Goal: Task Accomplishment & Management: Manage account settings

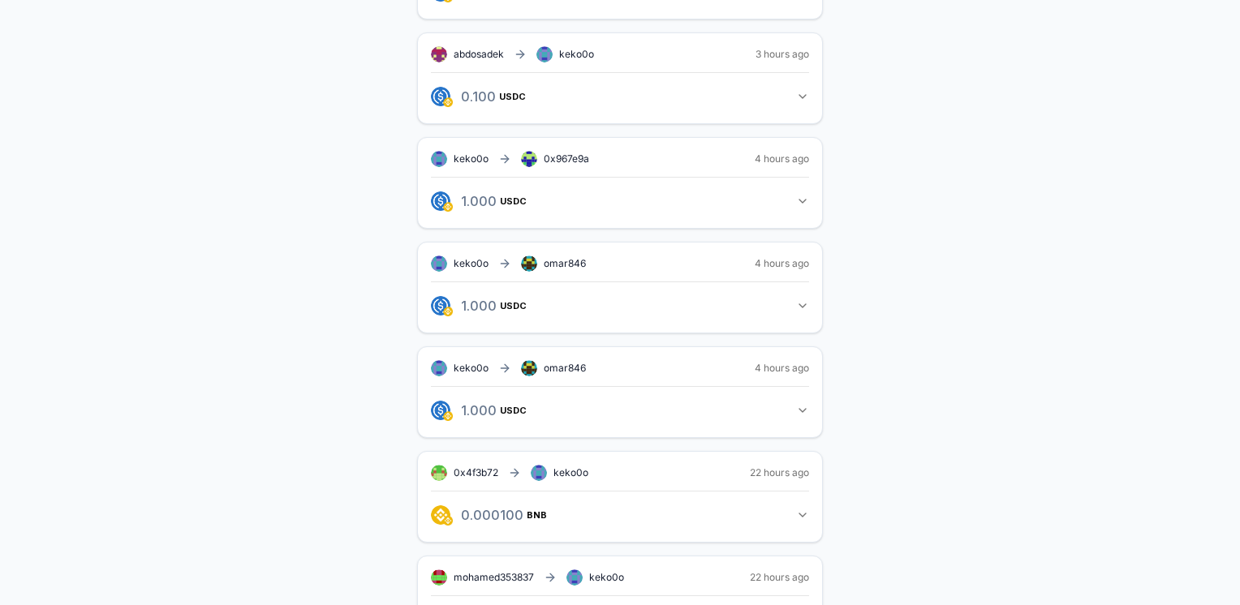
scroll to position [487, 0]
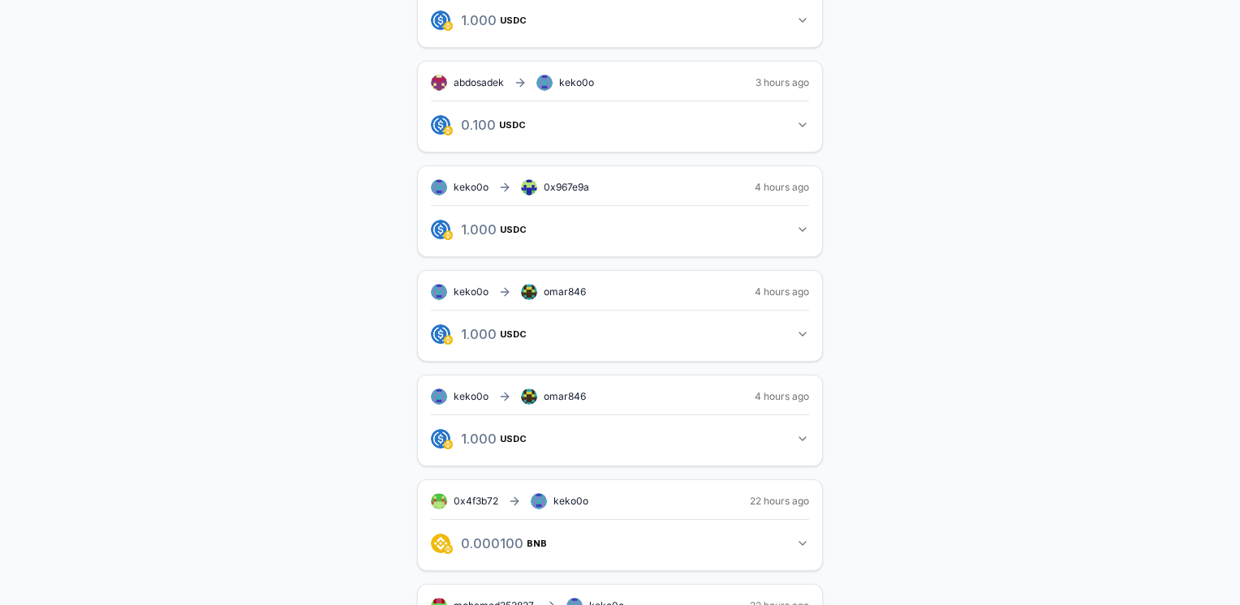
click at [802, 433] on icon "button" at bounding box center [802, 439] width 13 height 13
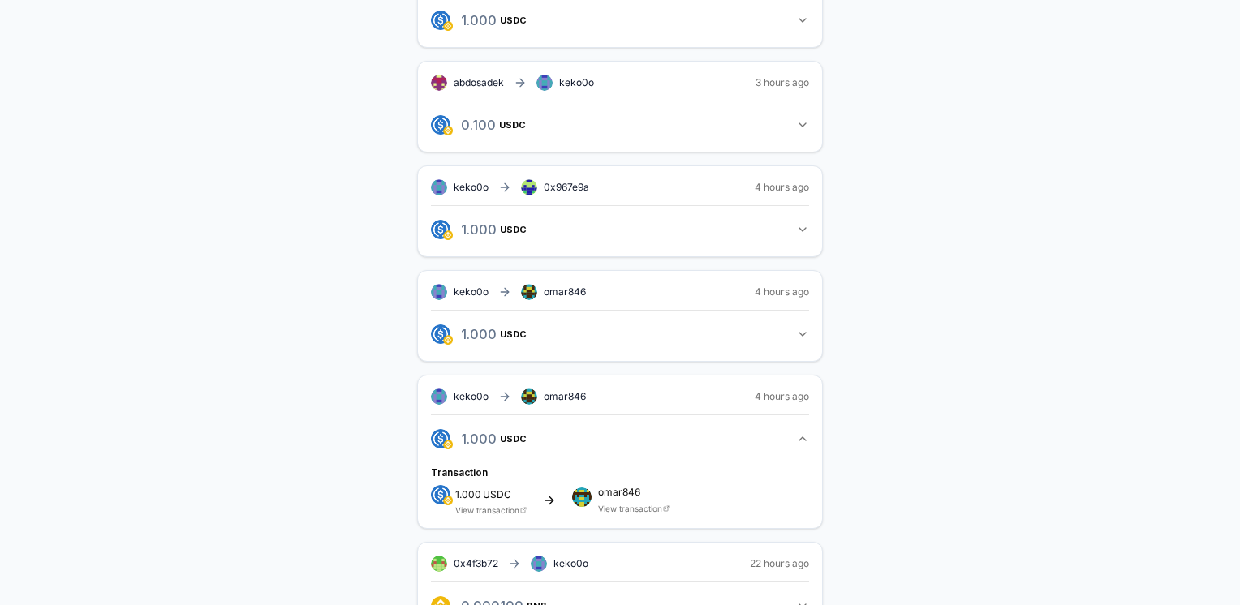
click at [799, 333] on icon "button" at bounding box center [802, 334] width 6 height 3
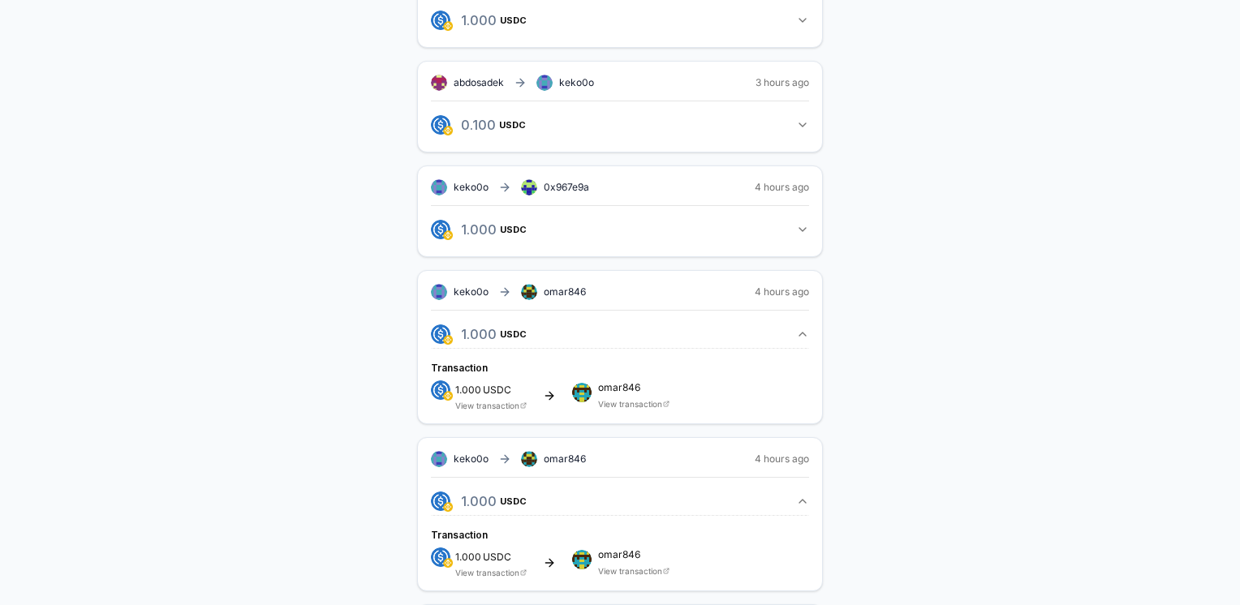
click at [503, 401] on link "View transaction" at bounding box center [487, 406] width 64 height 10
click at [467, 568] on link "View transaction" at bounding box center [487, 573] width 64 height 10
click at [802, 328] on icon "button" at bounding box center [802, 334] width 13 height 13
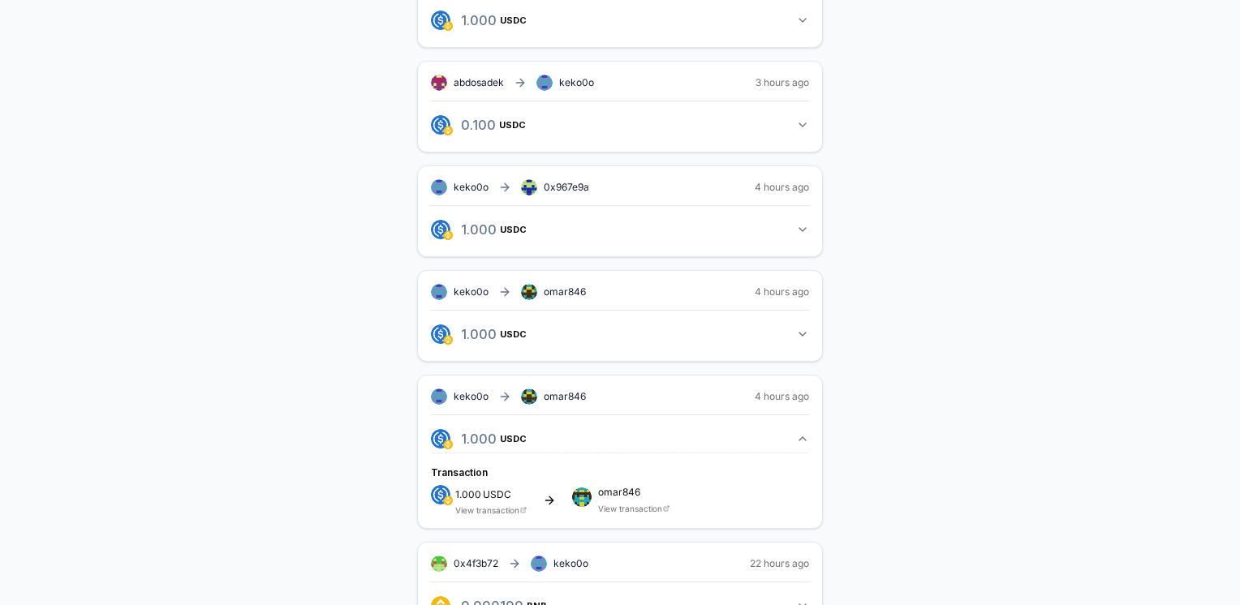
click at [805, 433] on icon "button" at bounding box center [802, 439] width 13 height 13
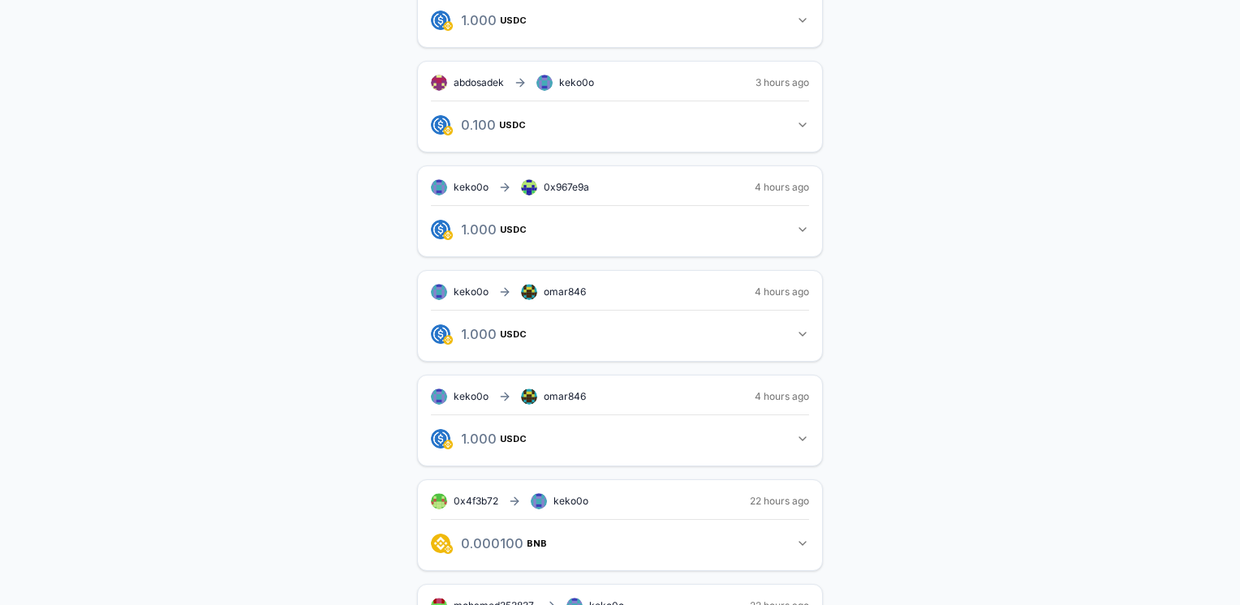
click at [795, 231] on button "1.000 USDC 1 USDC" at bounding box center [620, 230] width 378 height 28
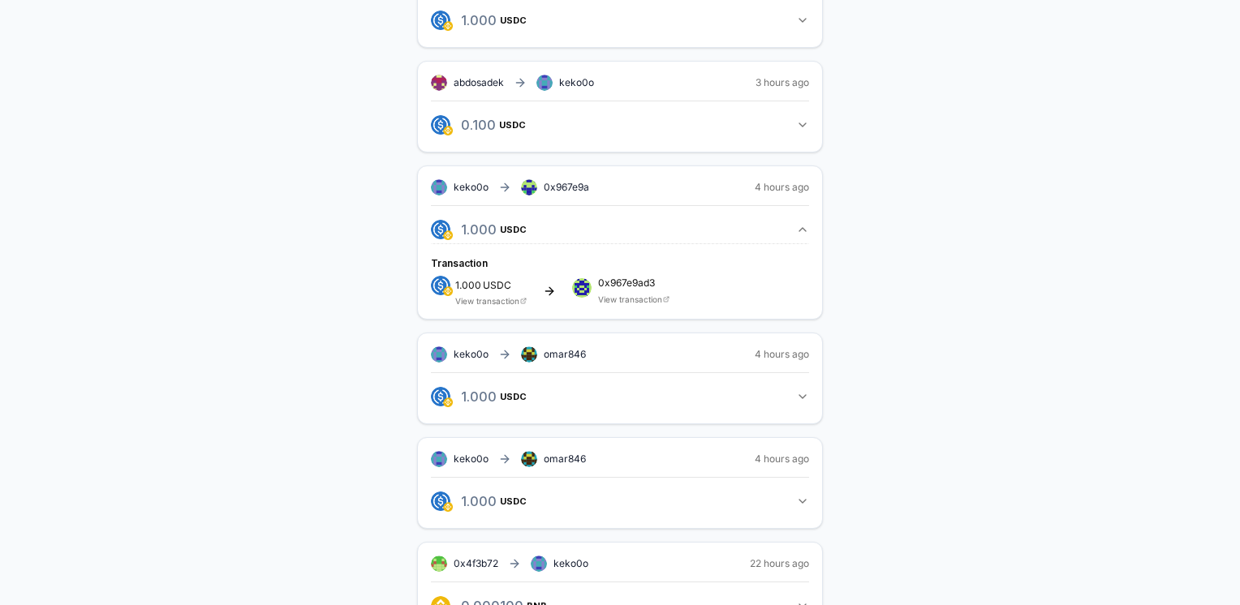
click at [623, 295] on link "View transaction" at bounding box center [630, 300] width 64 height 10
click at [799, 223] on icon "button" at bounding box center [802, 229] width 13 height 13
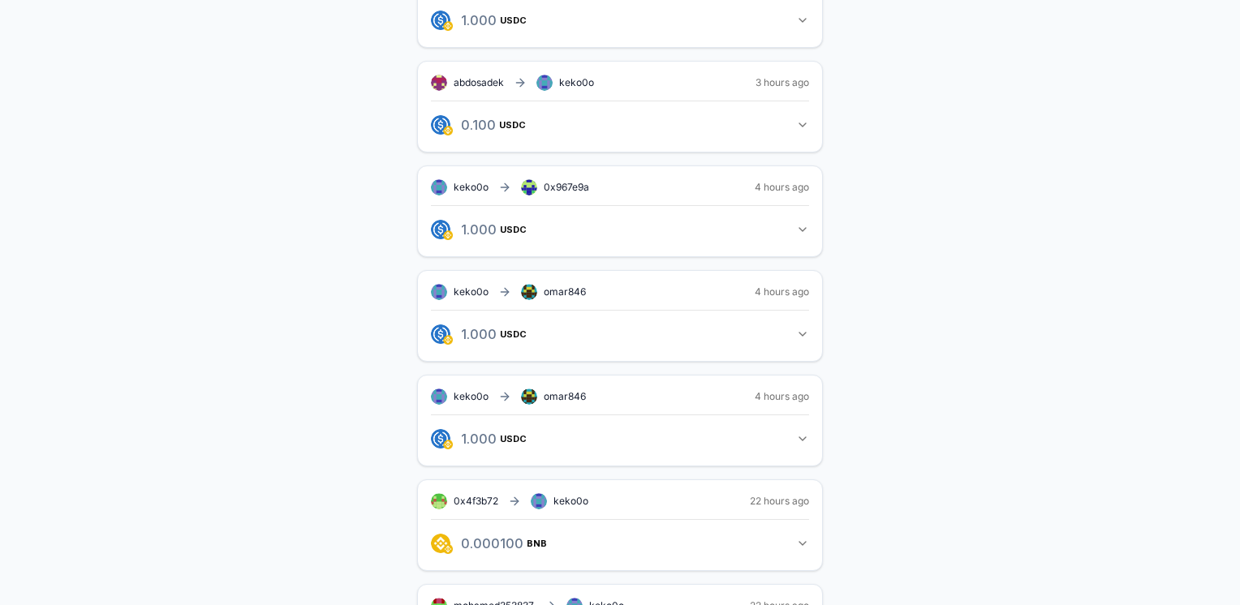
click at [804, 334] on icon "button" at bounding box center [802, 334] width 13 height 13
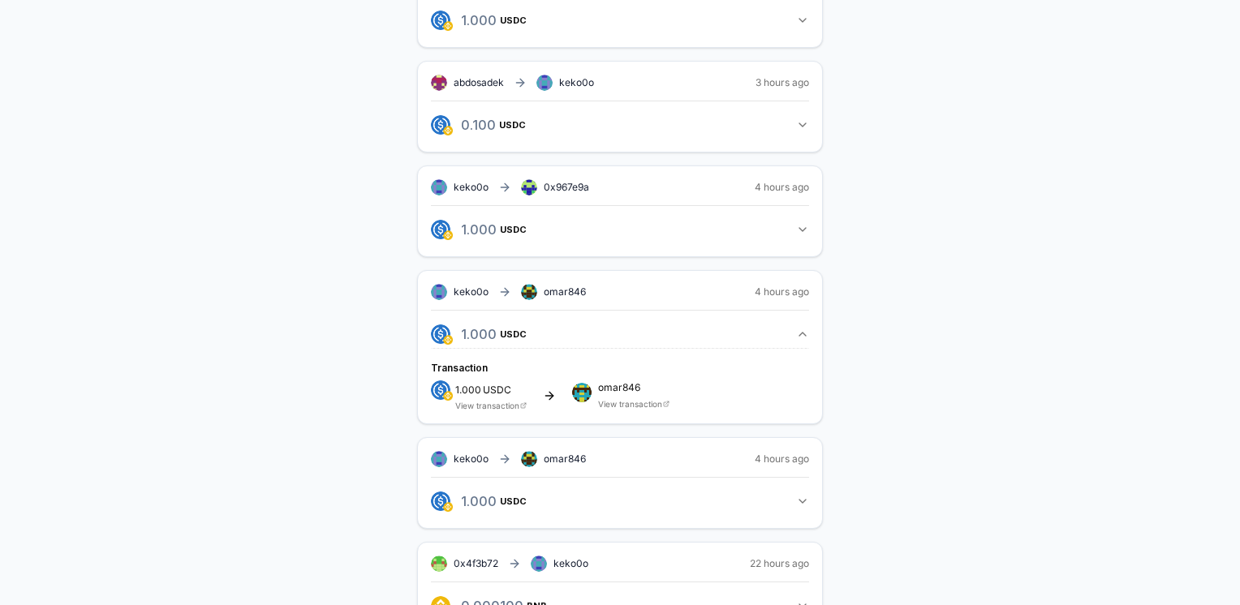
click at [804, 334] on icon "button" at bounding box center [802, 334] width 13 height 13
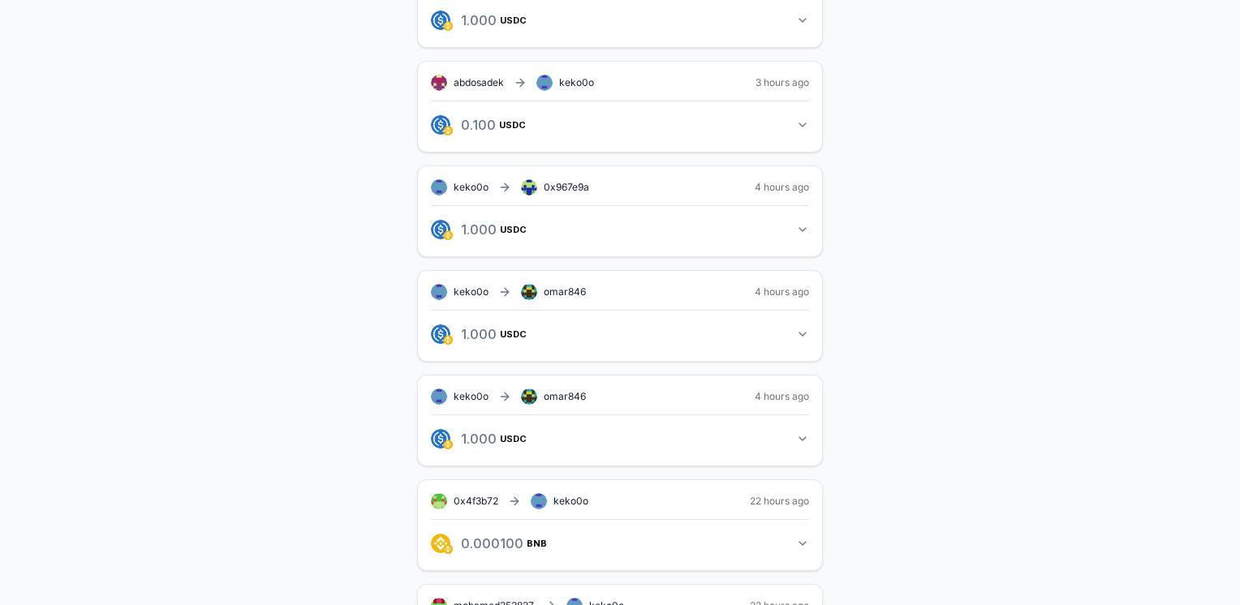
scroll to position [0, 0]
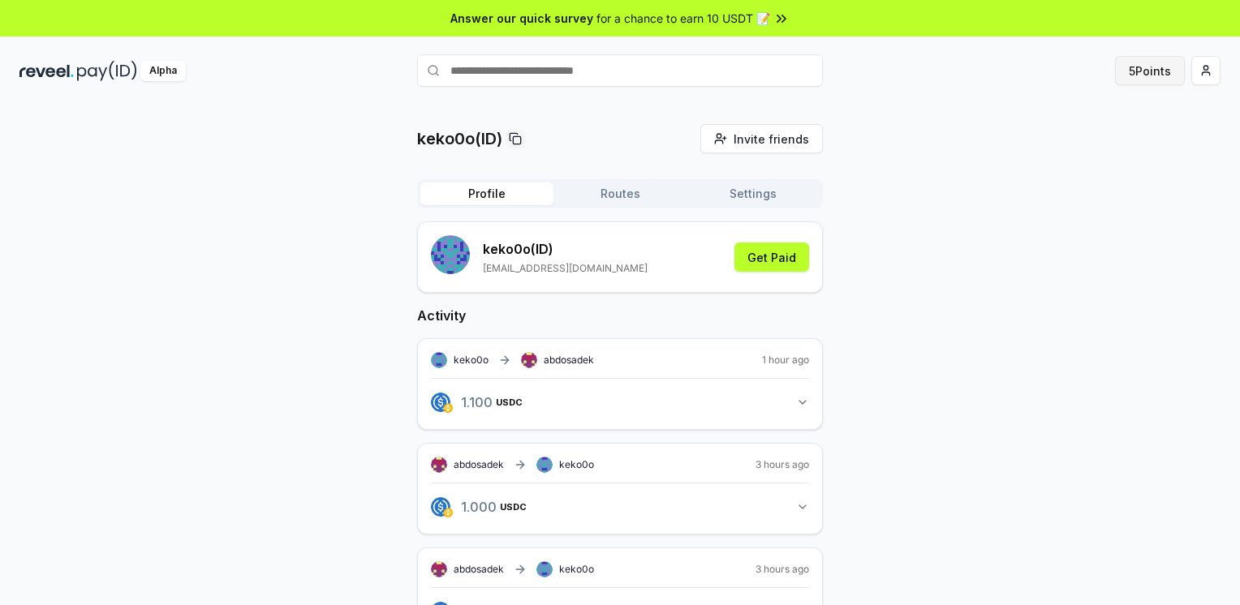
click at [1135, 79] on button "5 Points" at bounding box center [1150, 70] width 70 height 29
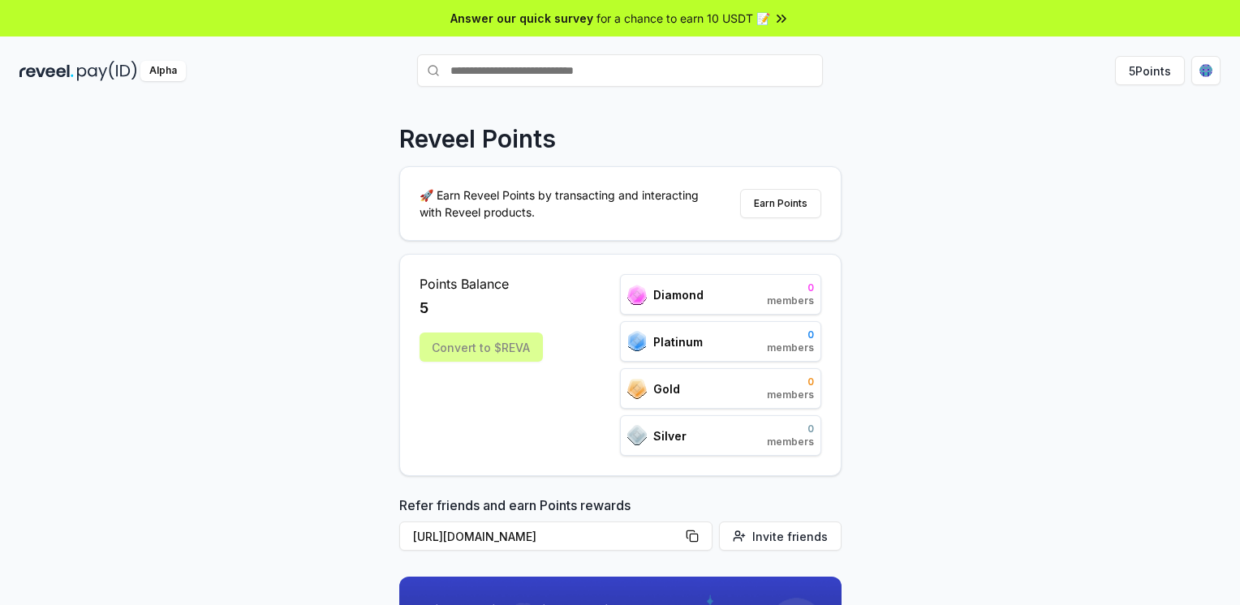
scroll to position [150, 0]
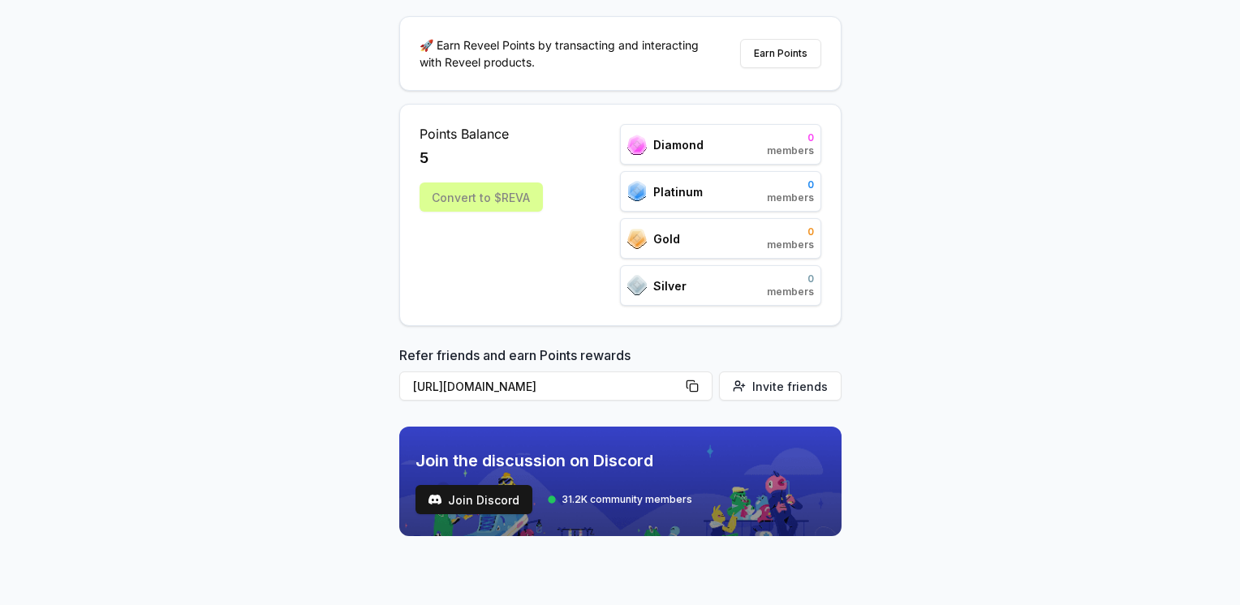
click at [470, 196] on div "Convert to $REVA" at bounding box center [481, 197] width 123 height 29
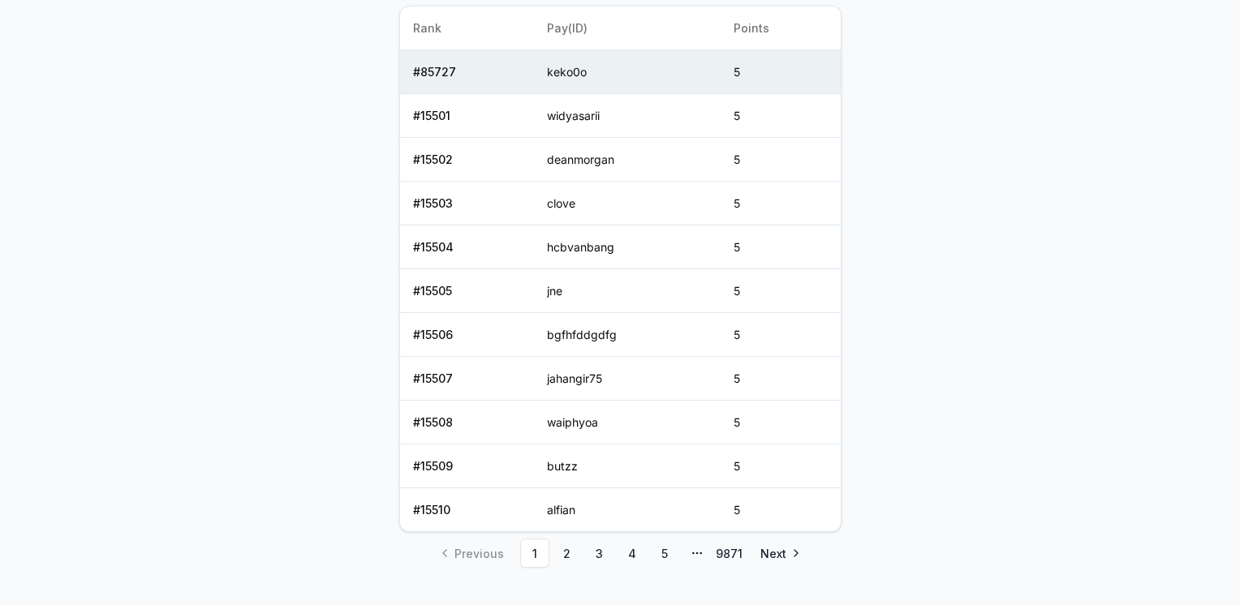
scroll to position [792, 0]
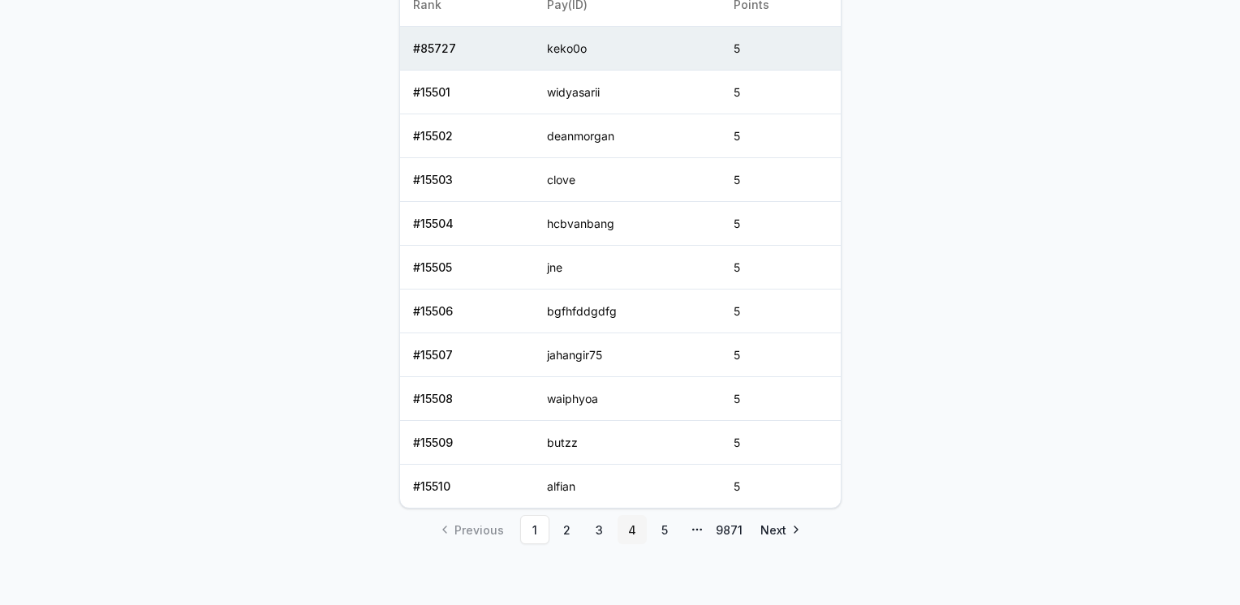
click at [633, 519] on link "4" at bounding box center [632, 529] width 29 height 29
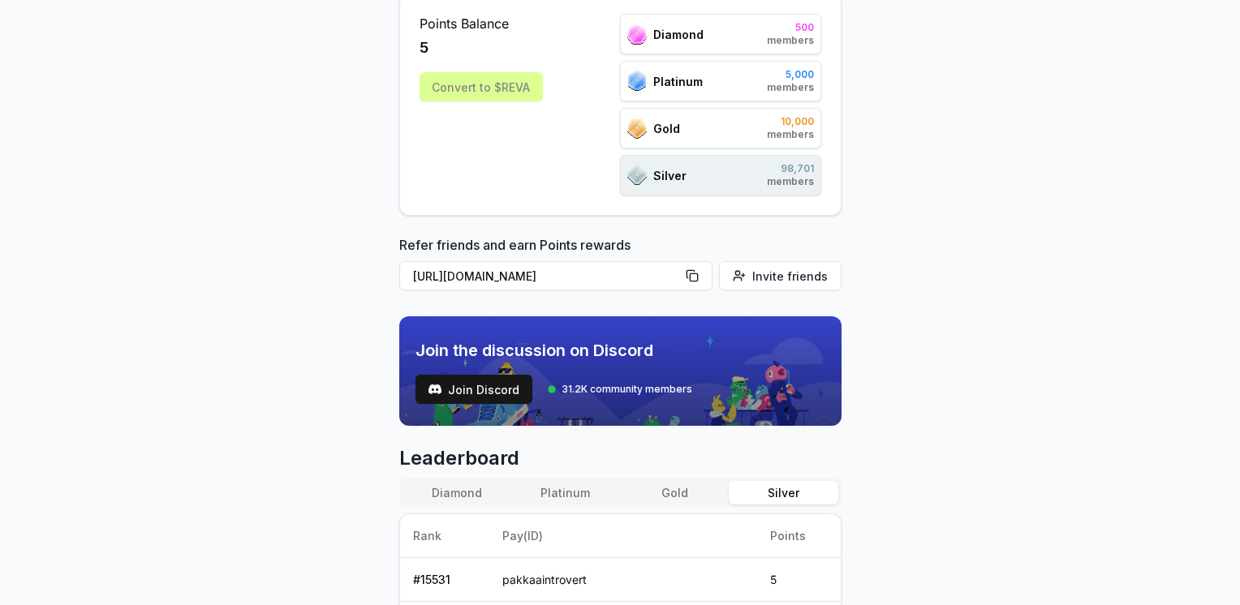
scroll to position [0, 0]
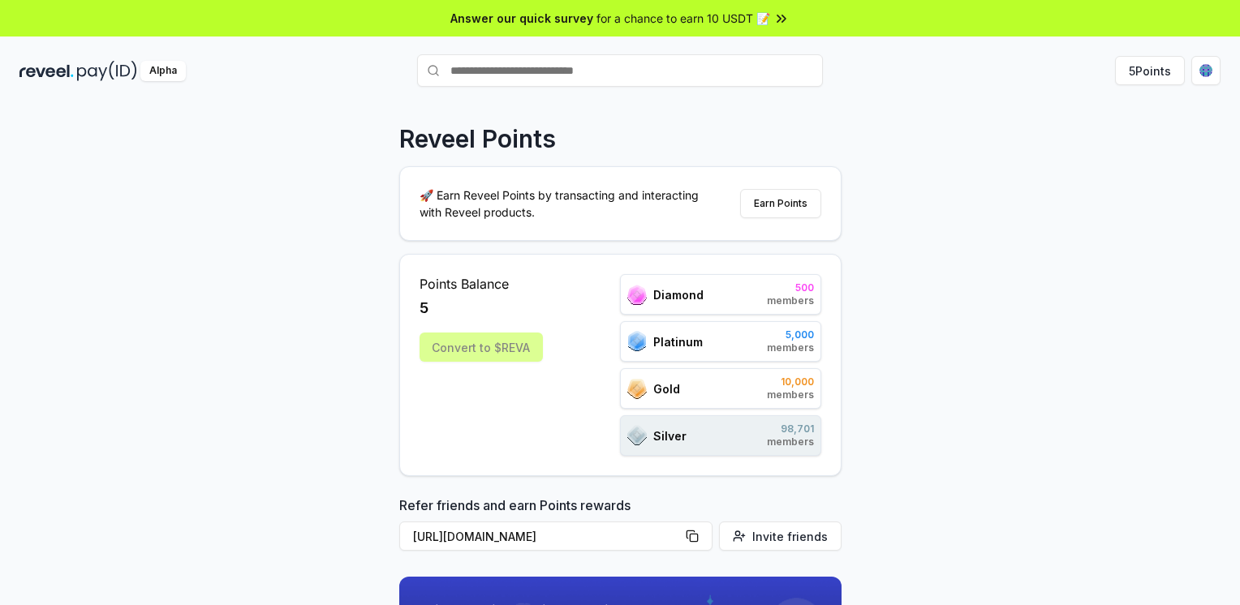
click at [69, 72] on img at bounding box center [46, 71] width 54 height 20
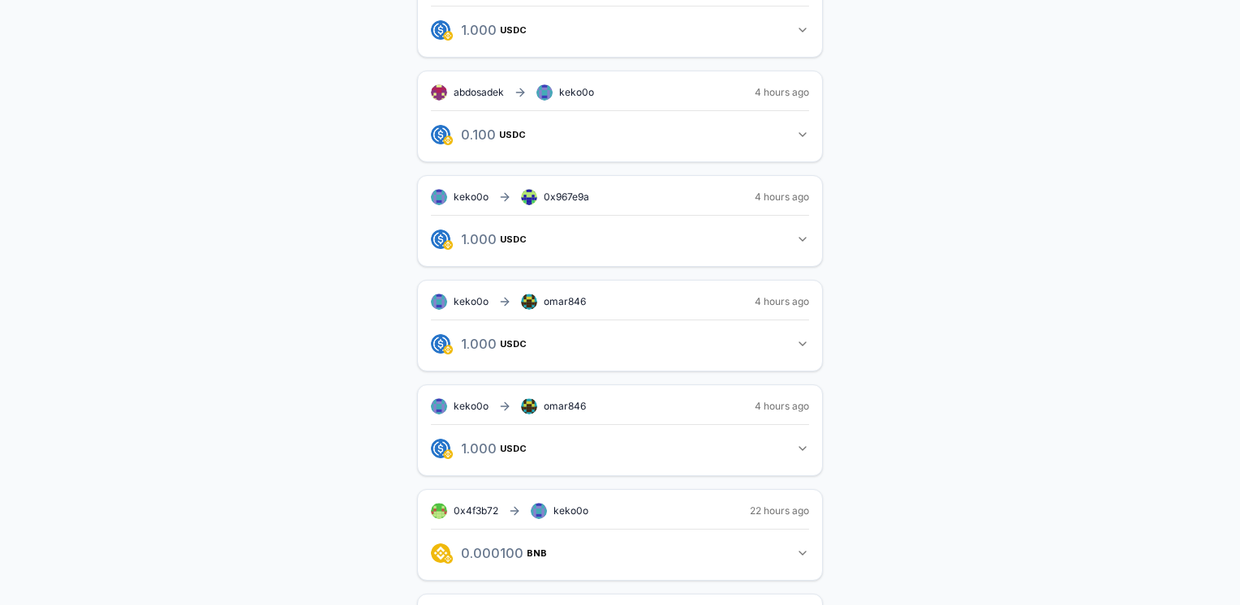
scroll to position [487, 0]
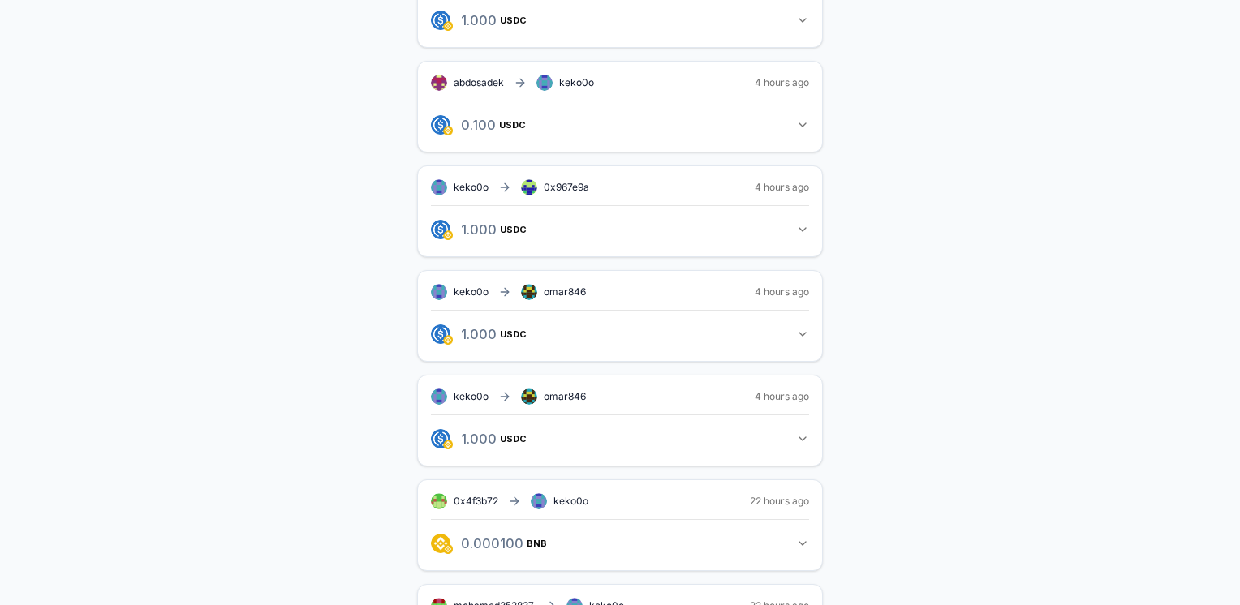
click at [220, 385] on div "keko0o(ID) Invite friends Invite Profile Routes Settings keko0o (ID) [EMAIL_ADD…" at bounding box center [619, 274] width 1201 height 1274
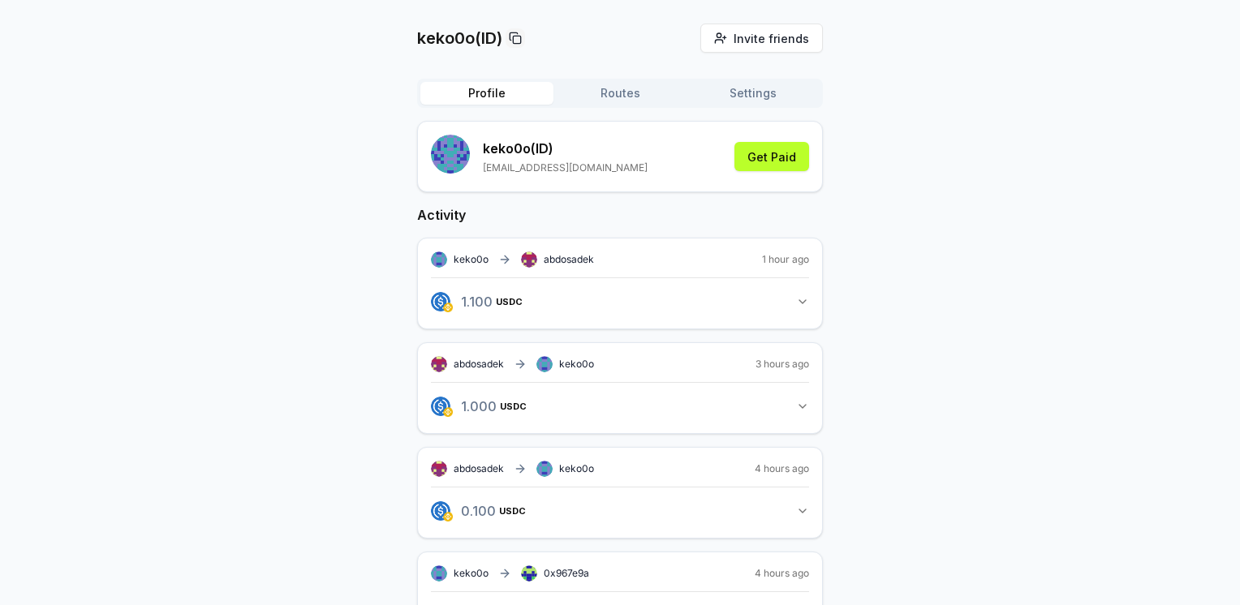
scroll to position [0, 0]
